Goal: Task Accomplishment & Management: Use online tool/utility

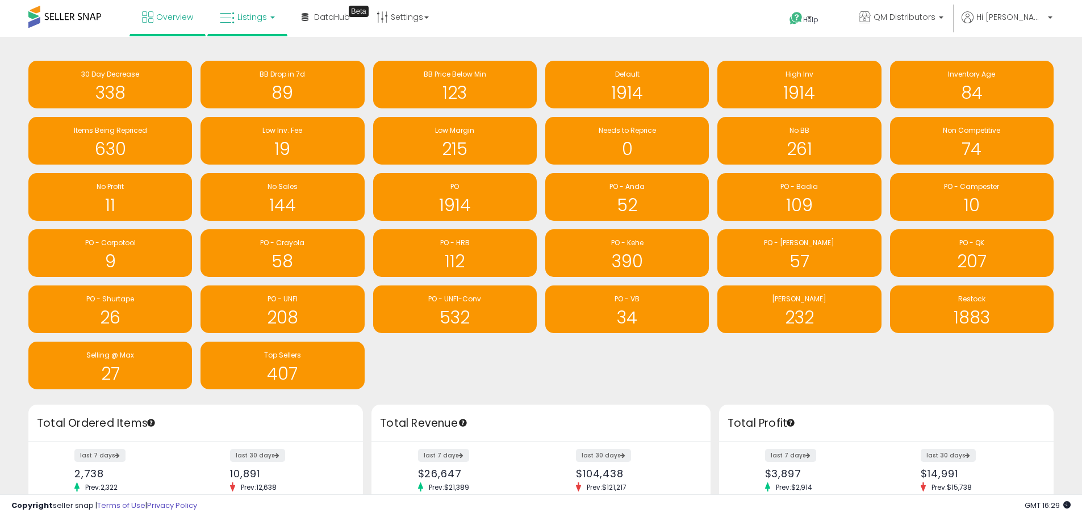
click at [266, 23] on link "Listings" at bounding box center [247, 17] width 72 height 34
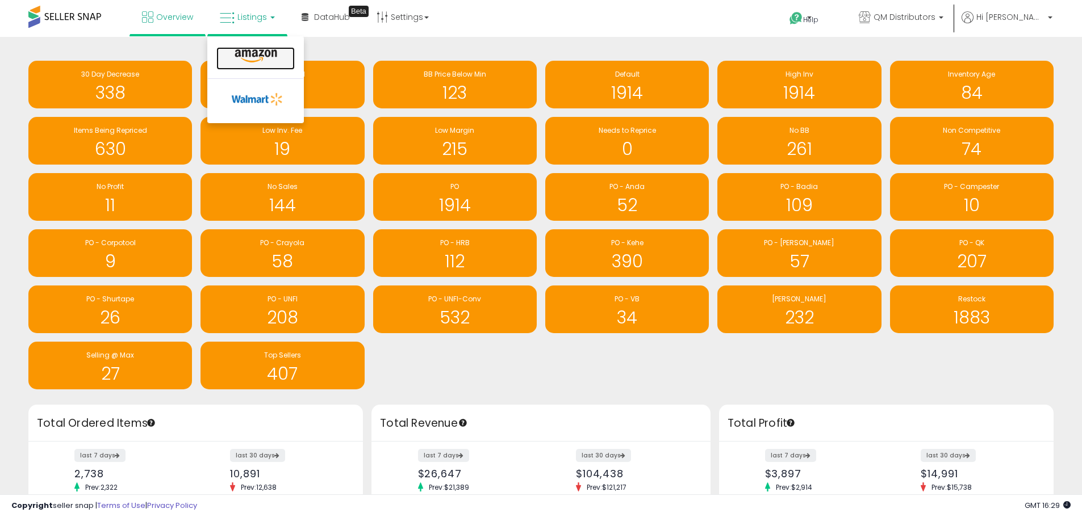
click at [268, 48] on link at bounding box center [255, 58] width 78 height 23
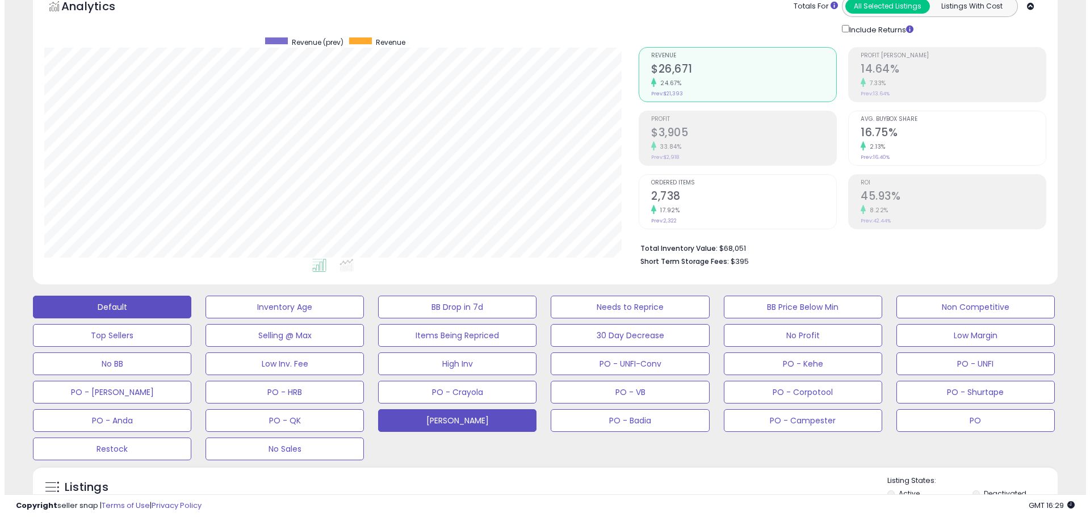
scroll to position [114, 0]
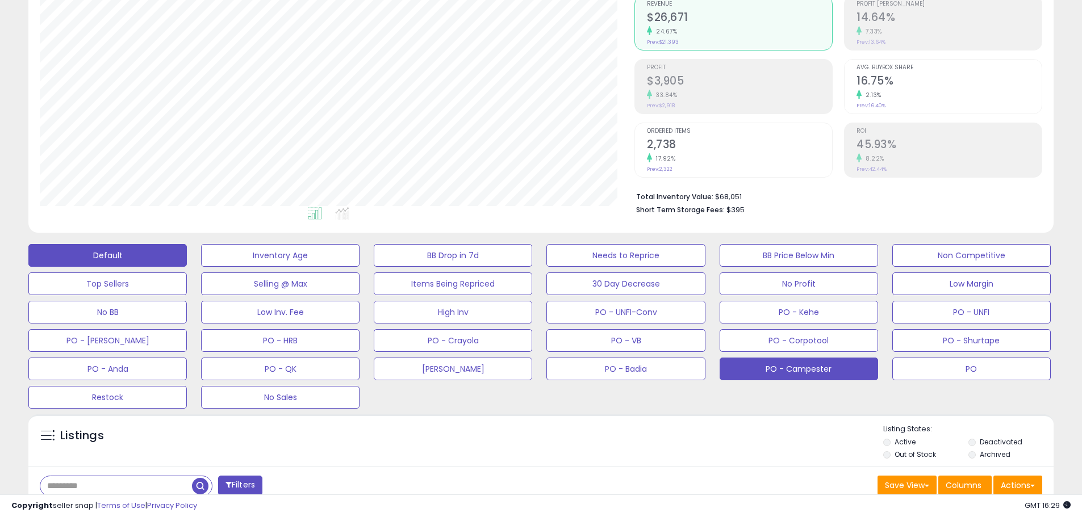
click at [764, 375] on button "PO - Campester" at bounding box center [798, 369] width 158 height 23
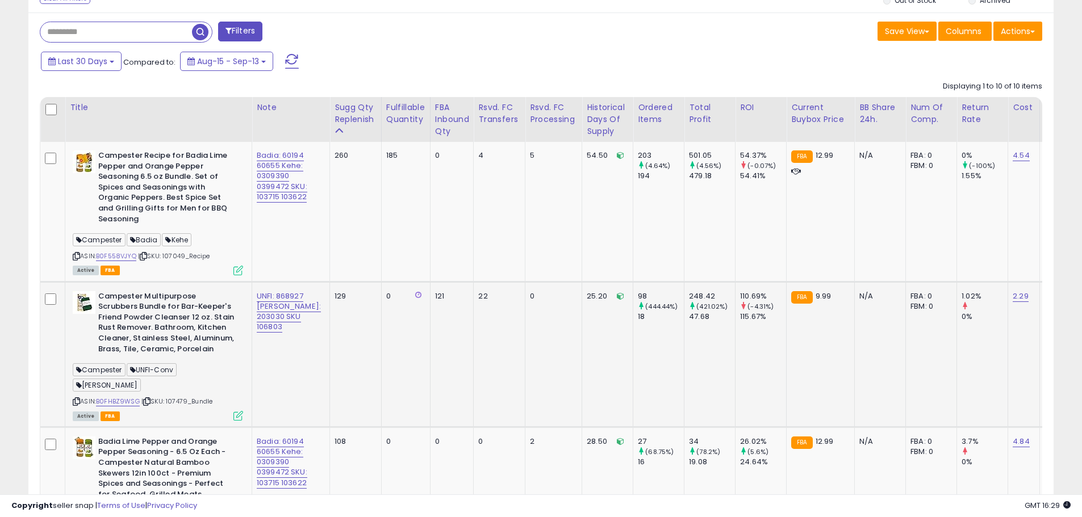
scroll to position [625, 0]
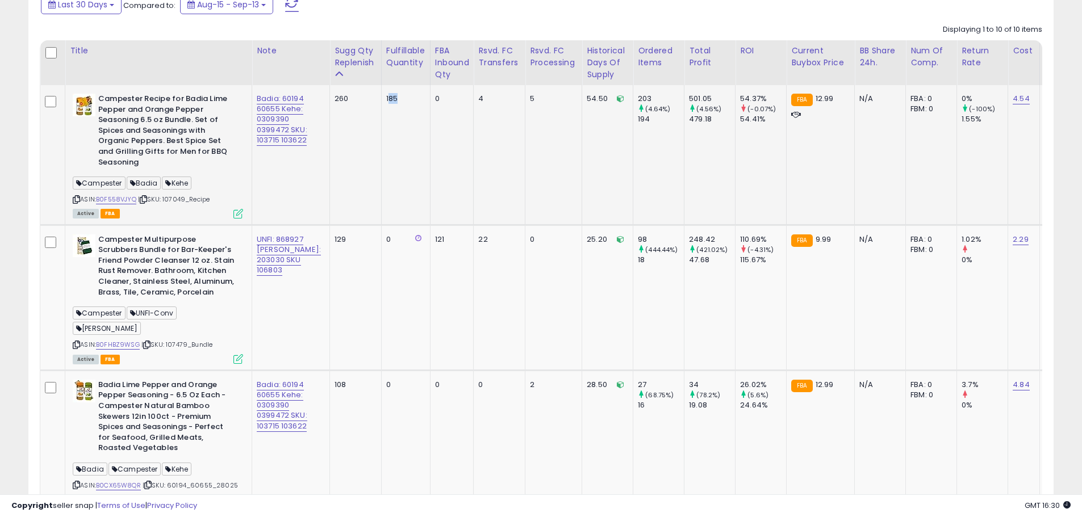
drag, startPoint x: 361, startPoint y: 95, endPoint x: 382, endPoint y: 95, distance: 20.4
click at [386, 95] on div "185" at bounding box center [403, 99] width 35 height 10
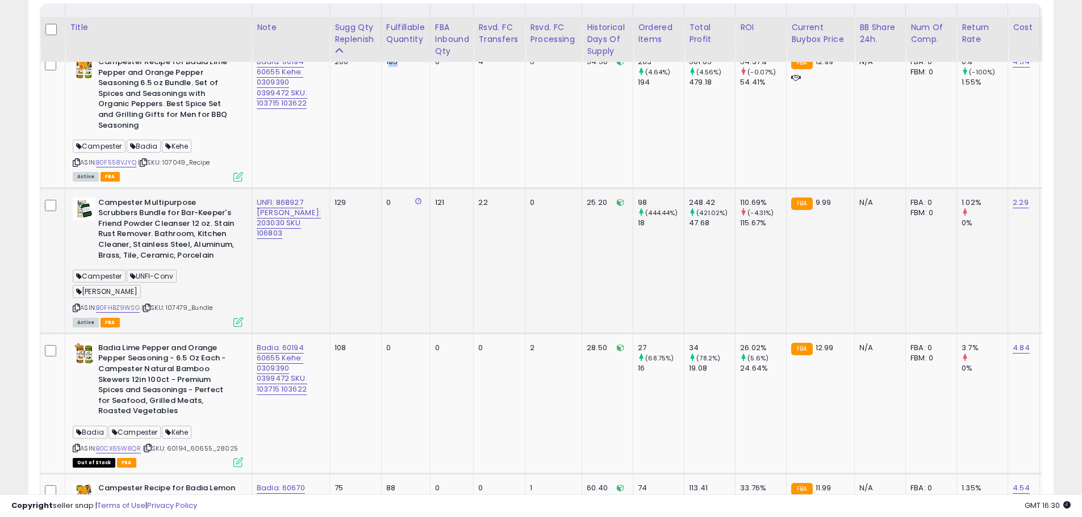
scroll to position [681, 0]
